Goal: Check status: Check status

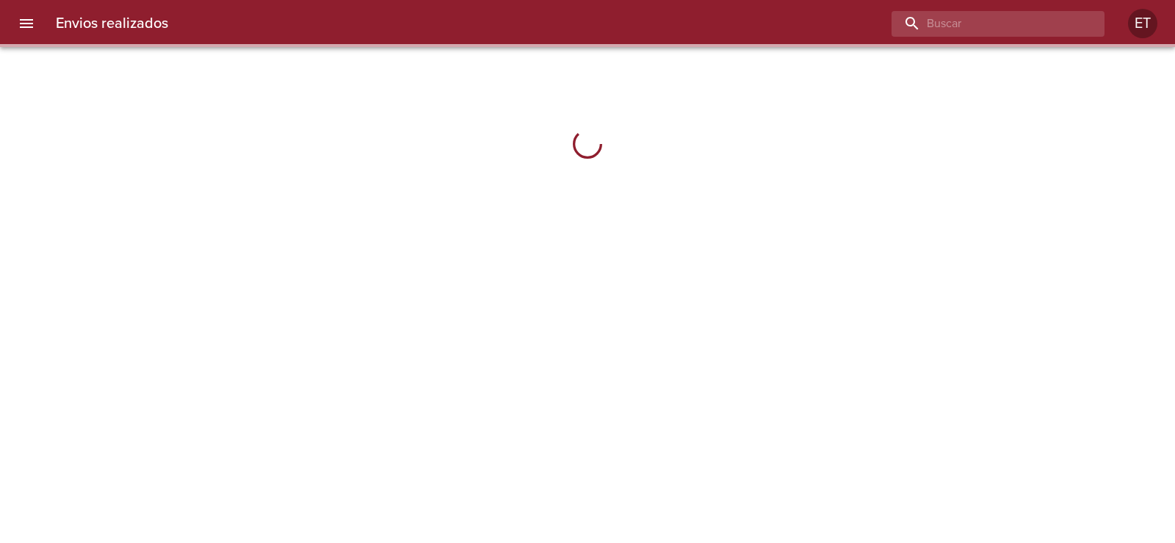
click at [1049, 34] on input "buscar" at bounding box center [985, 24] width 188 height 26
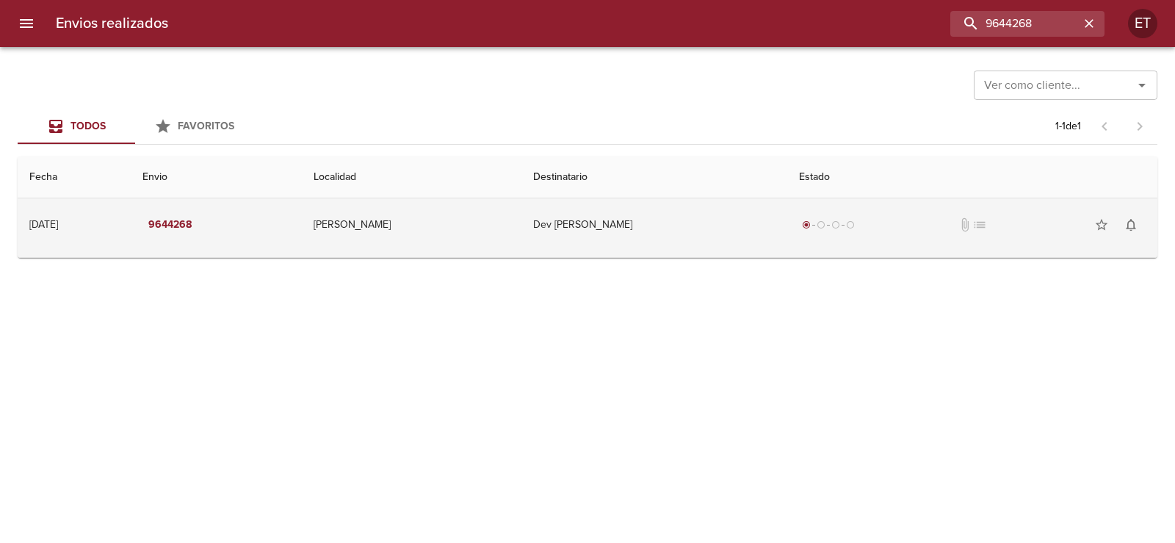
click at [765, 213] on td "Dev [PERSON_NAME]" at bounding box center [654, 224] width 266 height 53
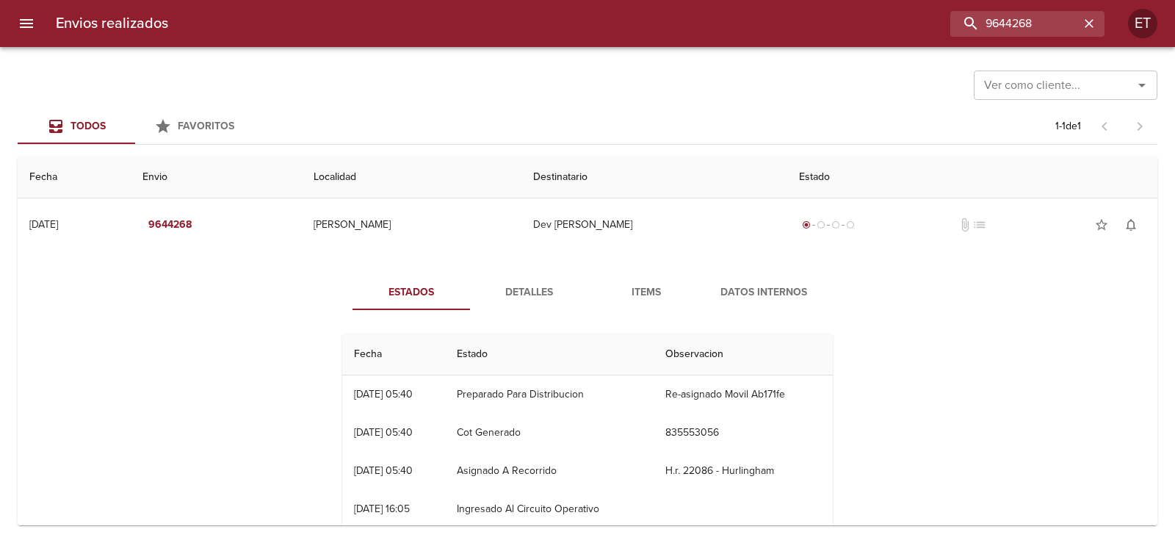
click at [589, 159] on th "Destinatario" at bounding box center [654, 177] width 266 height 42
click at [577, 110] on div "Todos Favoritos 1 - 1 de 1" at bounding box center [587, 126] width 1139 height 35
click at [1001, 23] on input "9644268" at bounding box center [985, 24] width 188 height 26
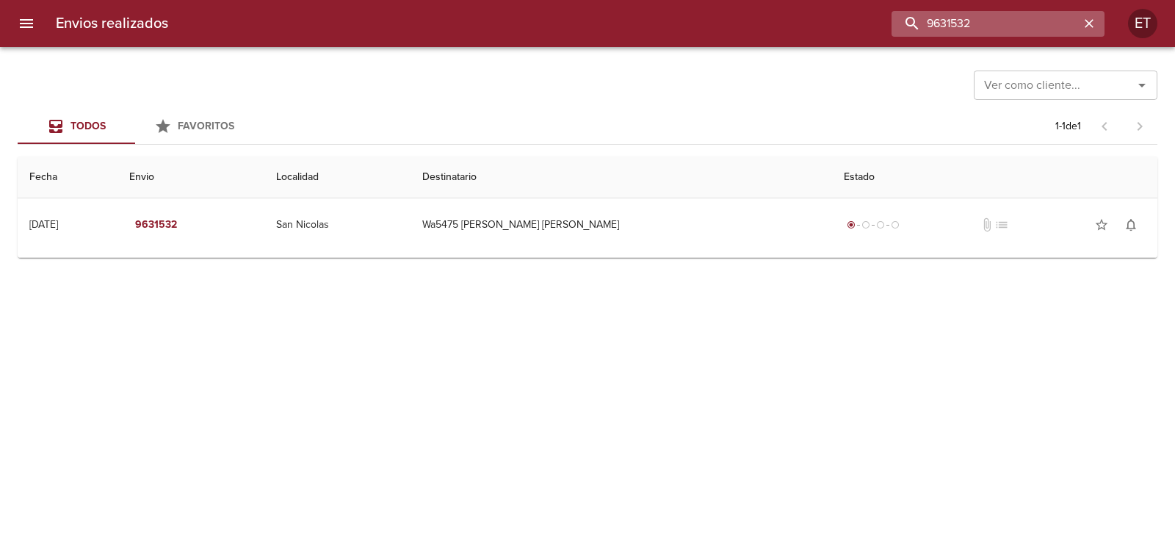
click at [1004, 22] on input "9631532" at bounding box center [985, 24] width 188 height 26
type input "9635160"
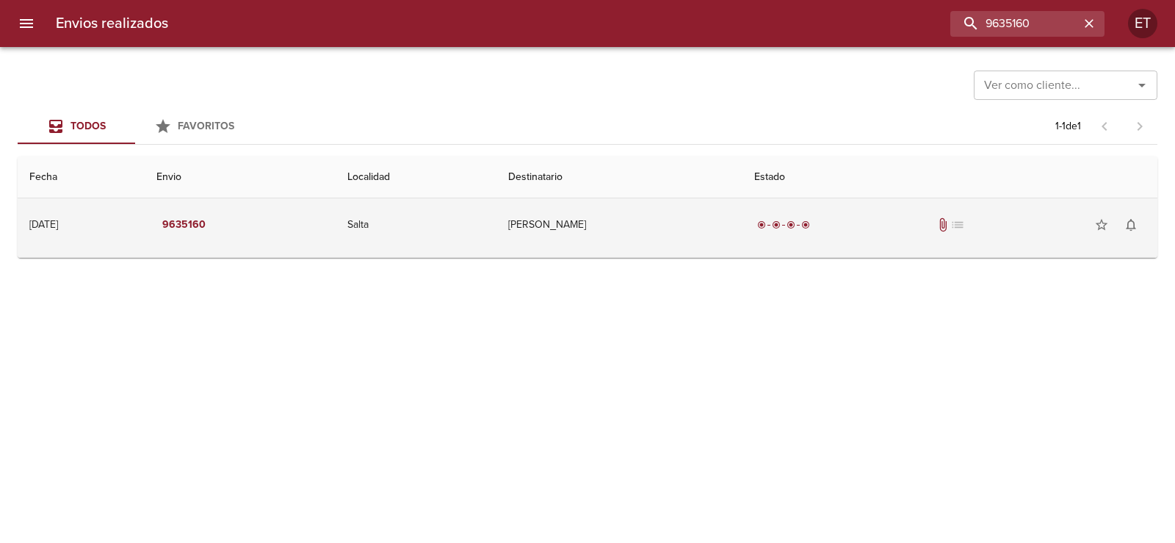
click at [941, 222] on span "attach_file" at bounding box center [942, 224] width 15 height 15
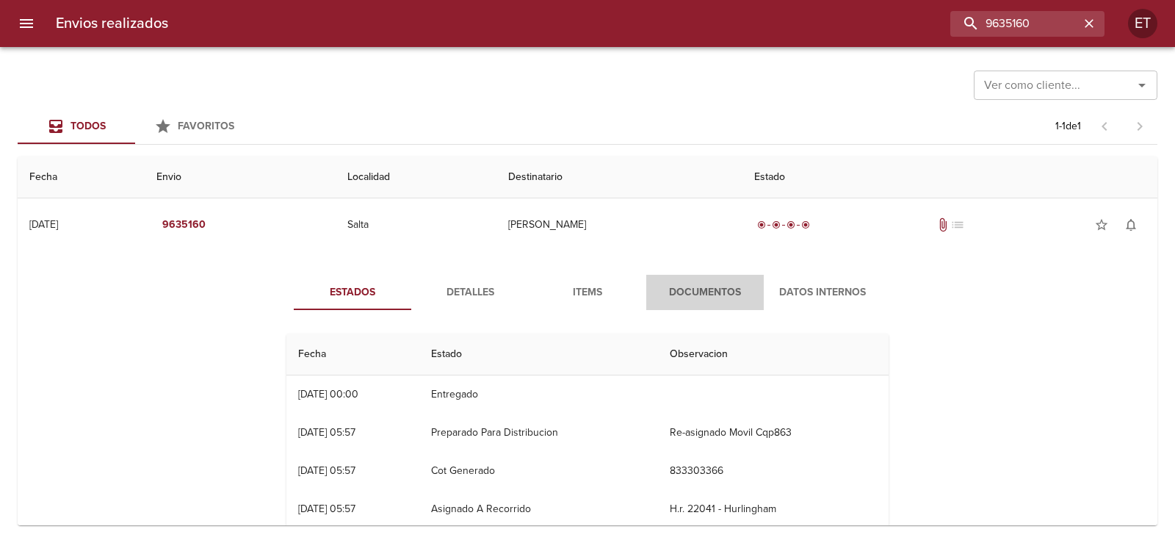
click at [700, 292] on span "Documentos" at bounding box center [705, 292] width 100 height 18
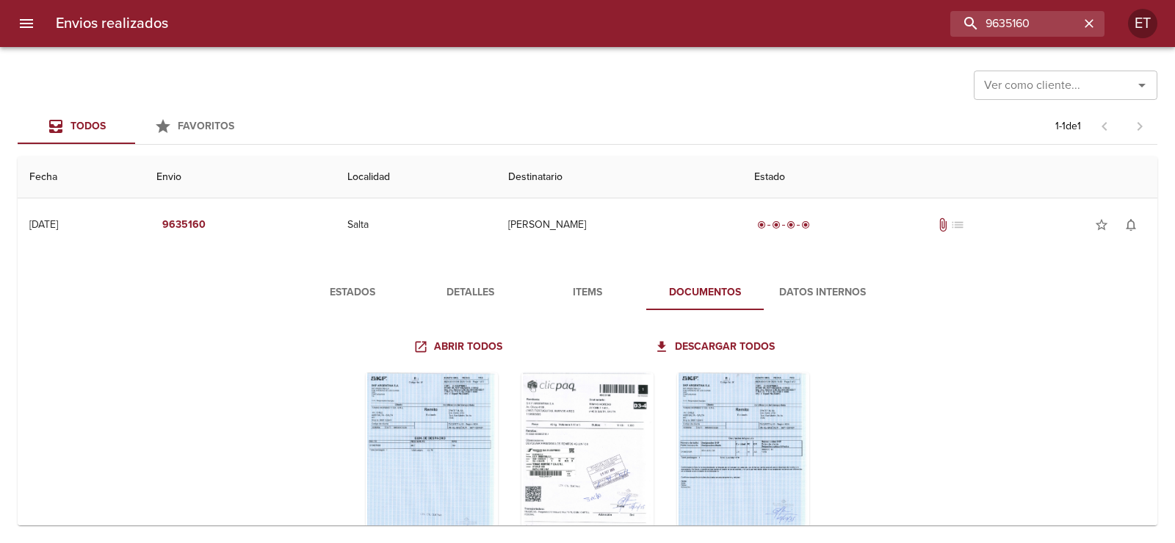
scroll to position [73, 0]
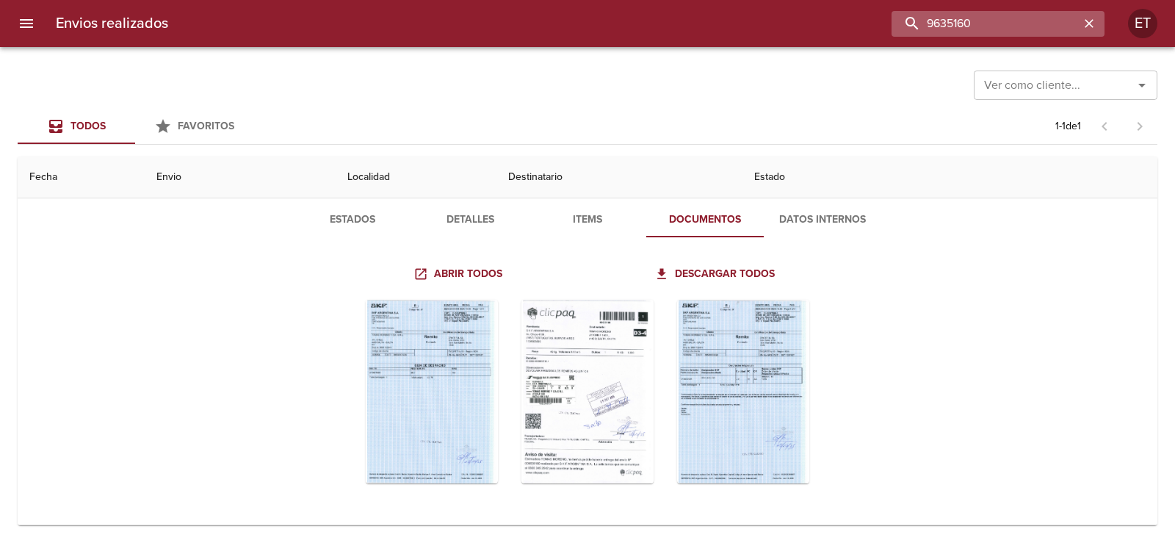
click at [1006, 32] on input "9635160" at bounding box center [985, 24] width 188 height 26
type input "9631527"
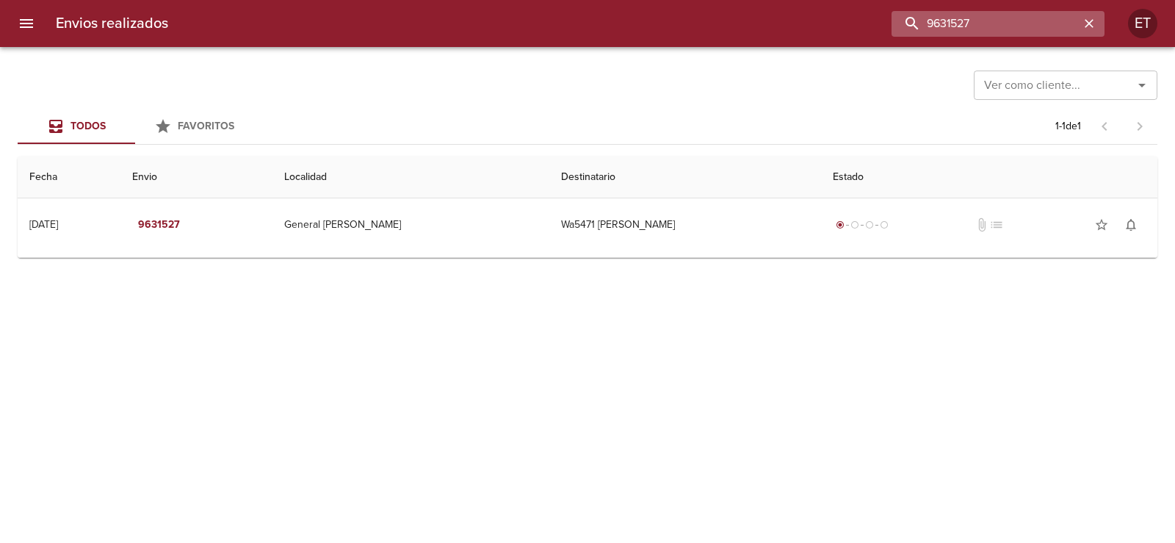
scroll to position [0, 0]
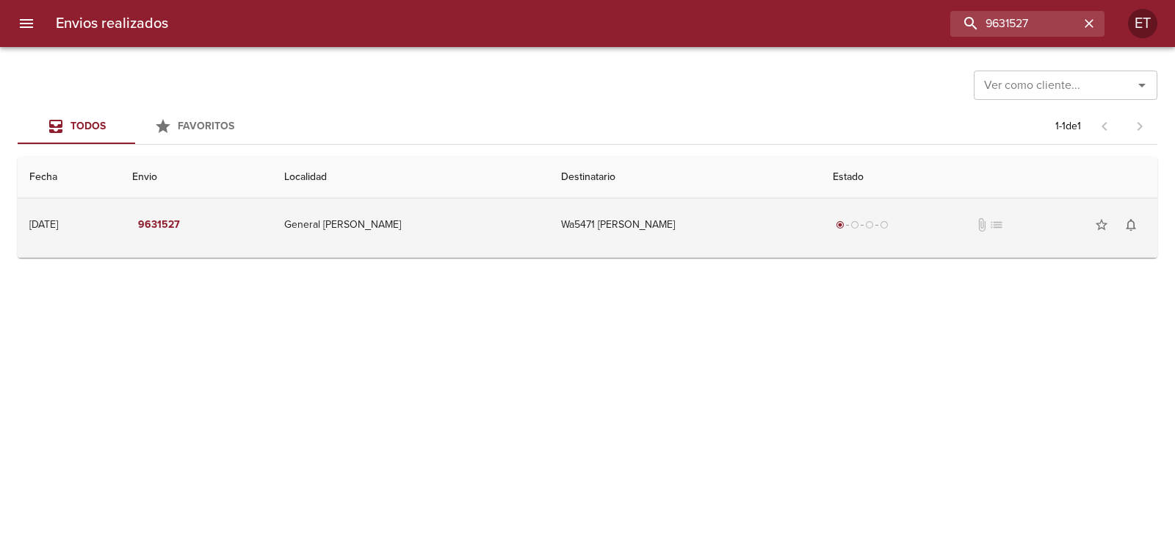
click at [642, 219] on td "Wa5471 [PERSON_NAME]" at bounding box center [685, 224] width 272 height 53
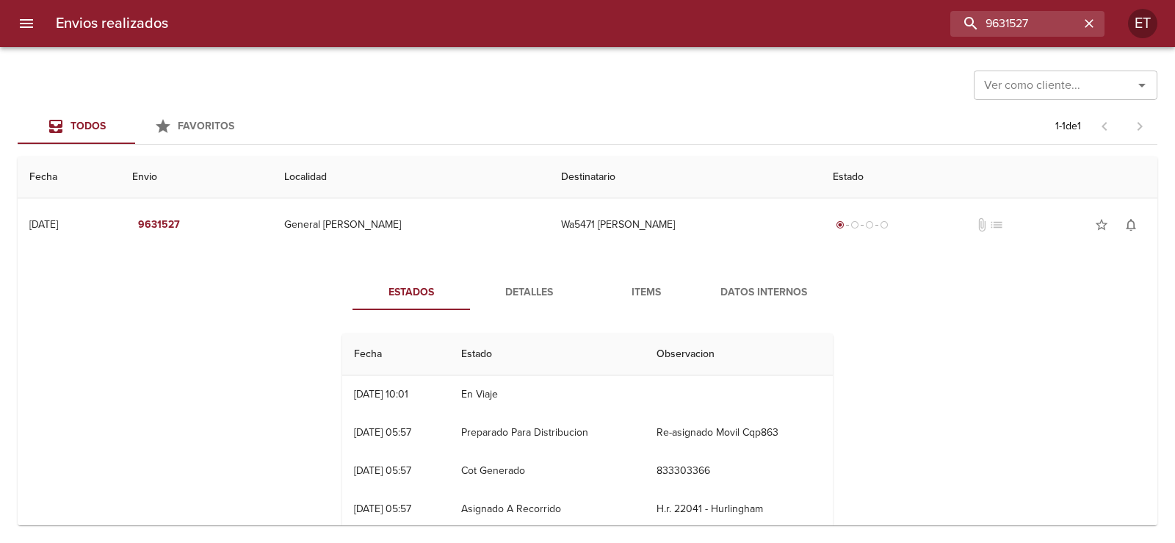
click at [628, 164] on th "Destinatario" at bounding box center [685, 177] width 272 height 42
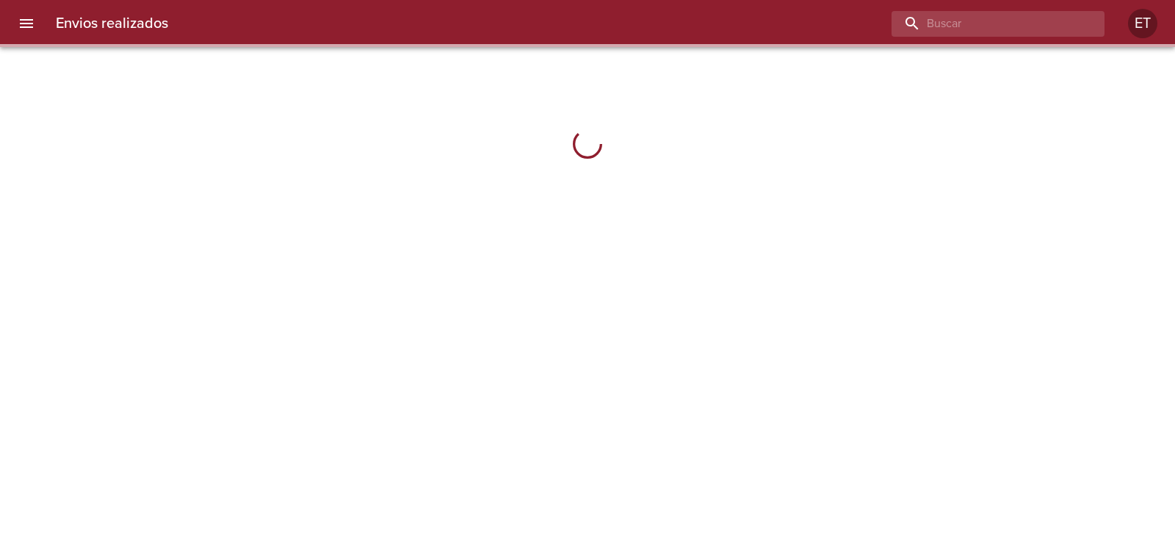
click at [1038, 17] on input "buscar" at bounding box center [985, 24] width 188 height 26
paste input "9643248"
type input "9643248"
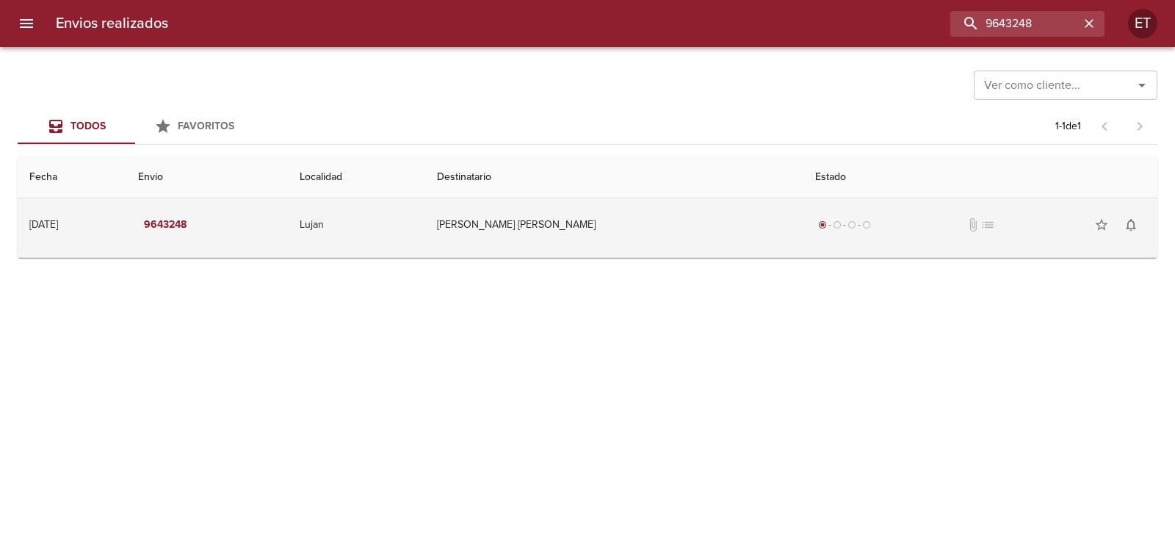
click at [425, 214] on td "Lujan" at bounding box center [356, 224] width 137 height 53
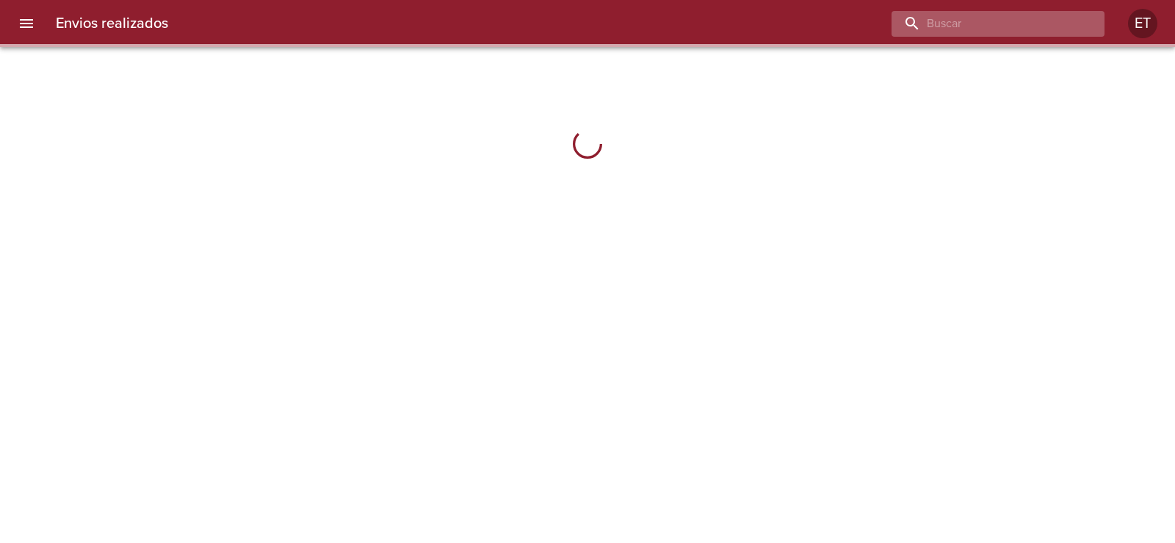
click at [997, 15] on input "buscar" at bounding box center [985, 24] width 188 height 26
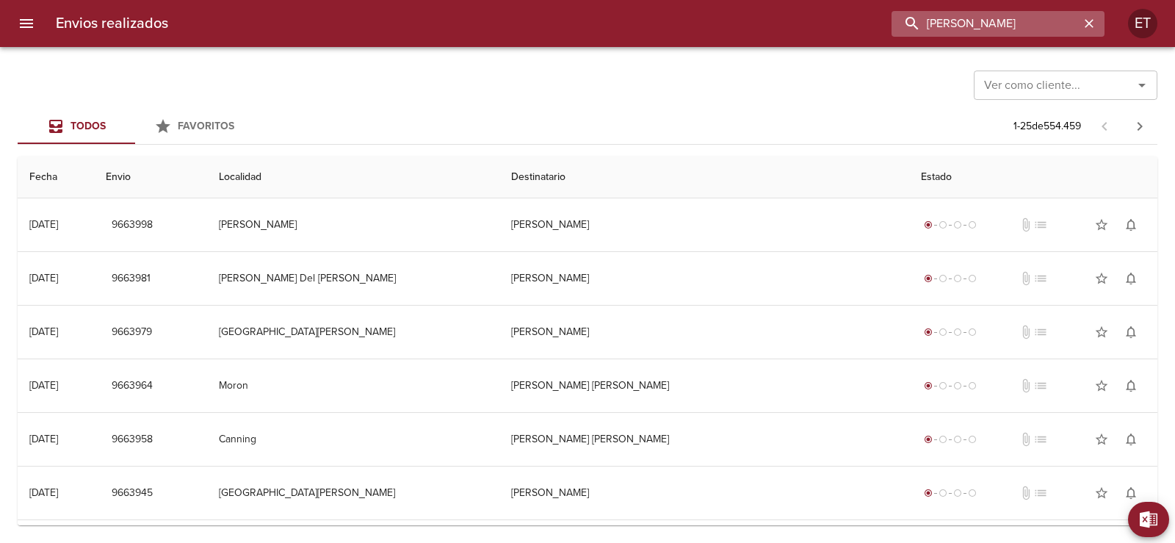
type input "vargas"
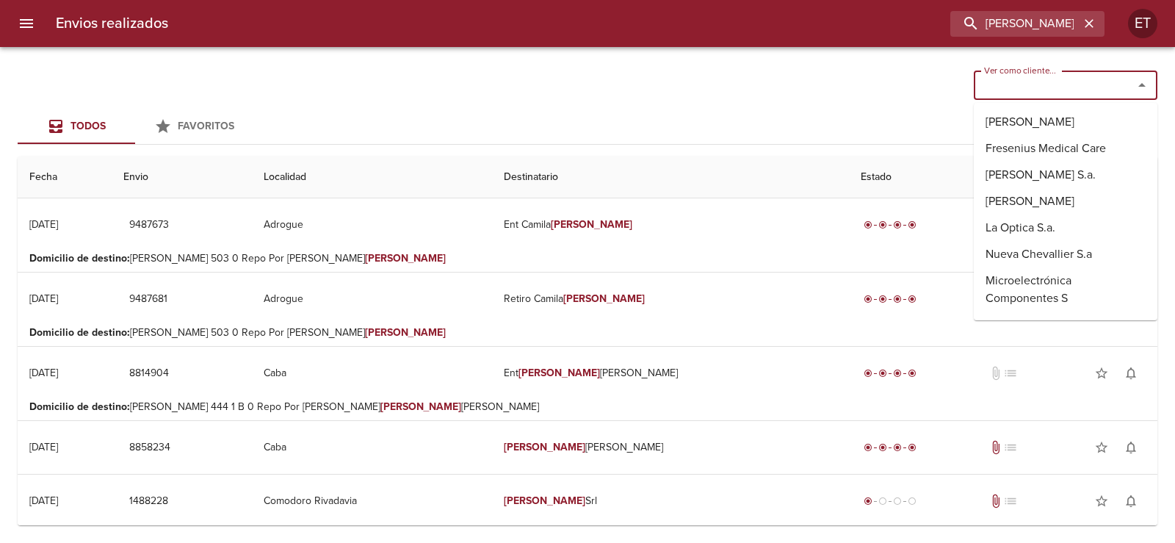
click at [1043, 86] on input "Ver como cliente..." at bounding box center [1043, 85] width 131 height 21
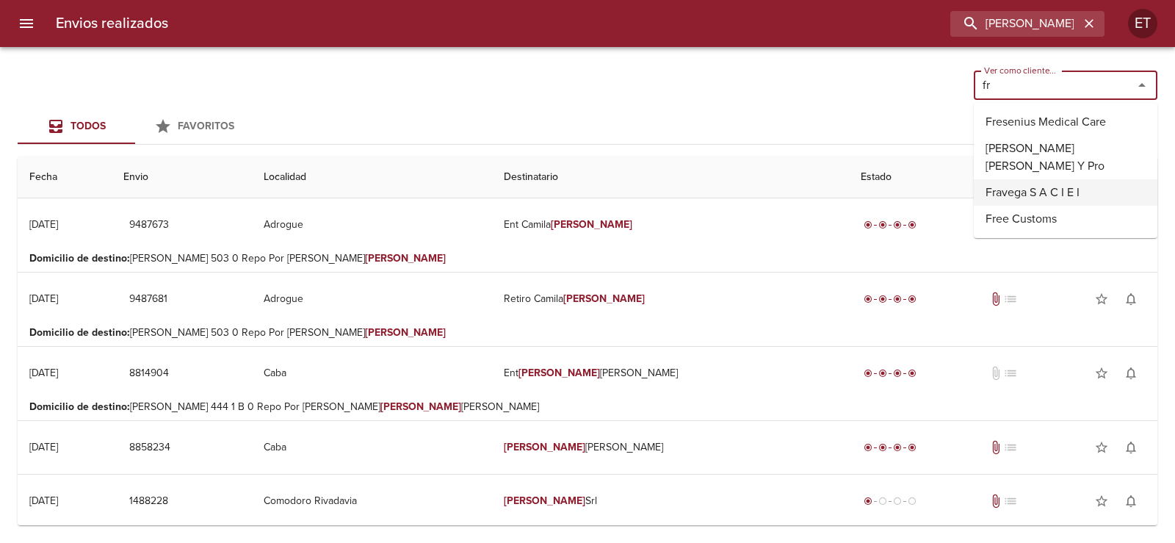
click at [1048, 186] on li "Fravega S A C I E I" at bounding box center [1066, 192] width 184 height 26
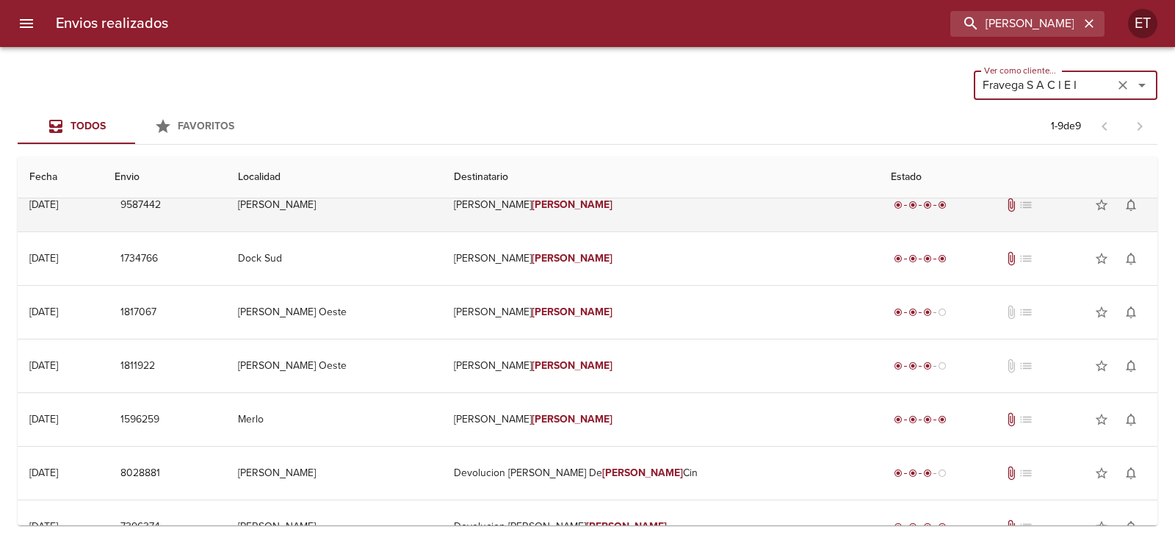
scroll to position [156, 0]
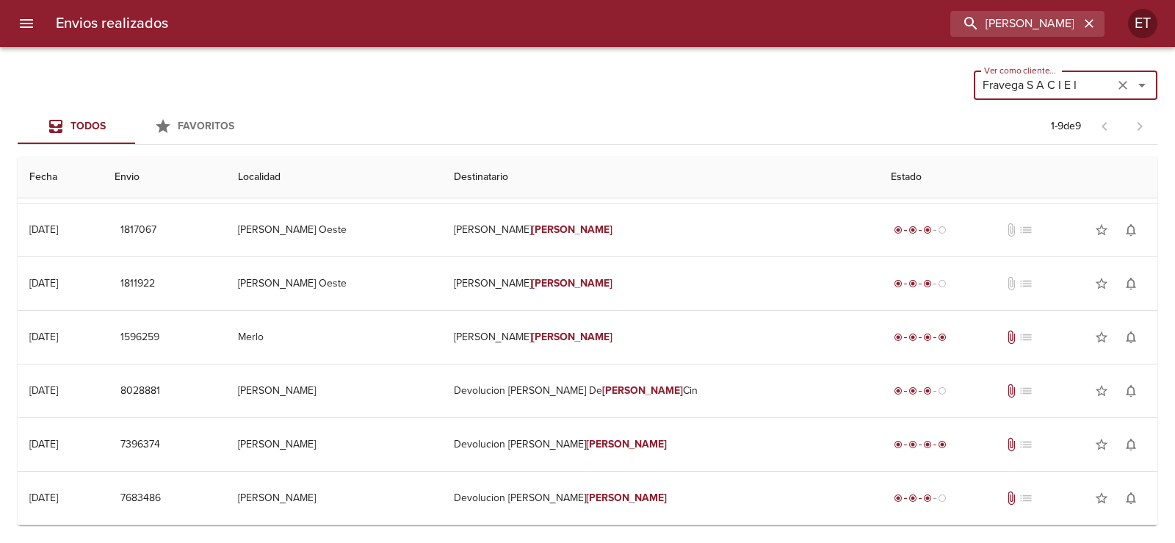
type input "Fravega S A C I E I"
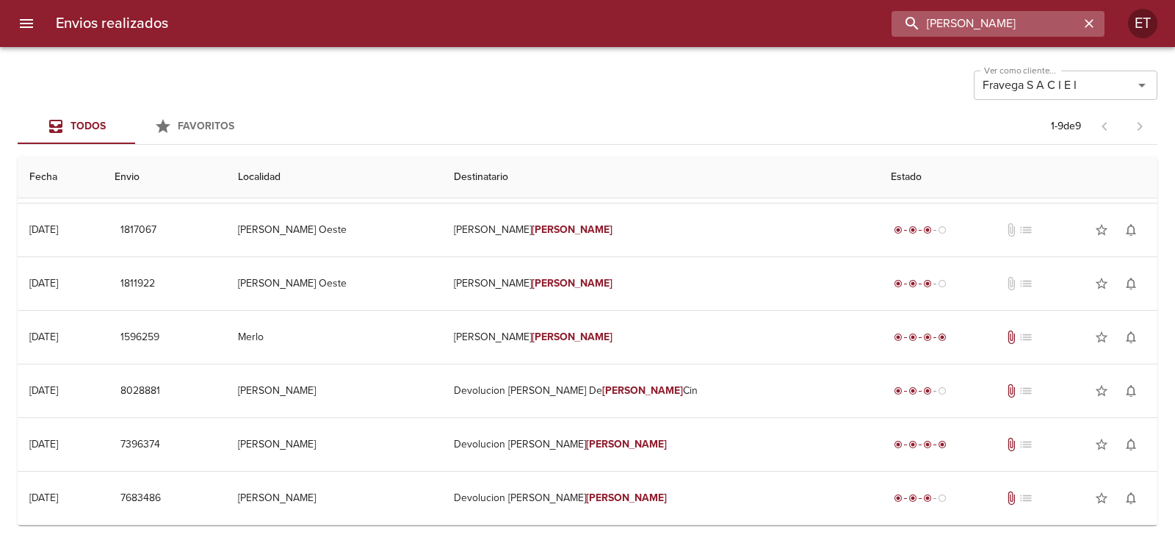
click at [992, 21] on input "vargas" at bounding box center [985, 24] width 188 height 26
type input "erika fester"
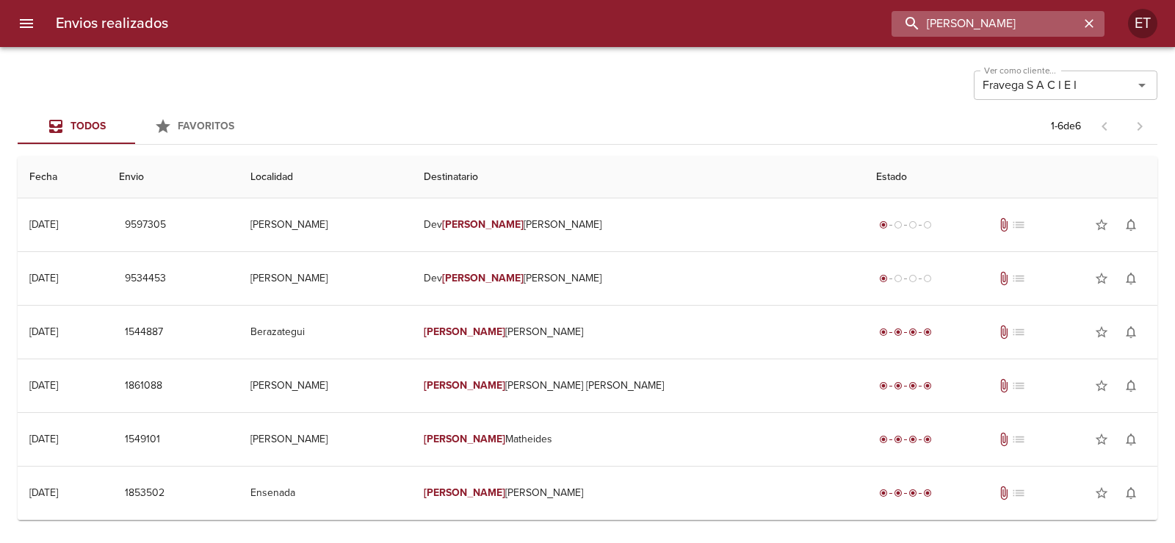
scroll to position [0, 0]
